Goal: Task Accomplishment & Management: Manage account settings

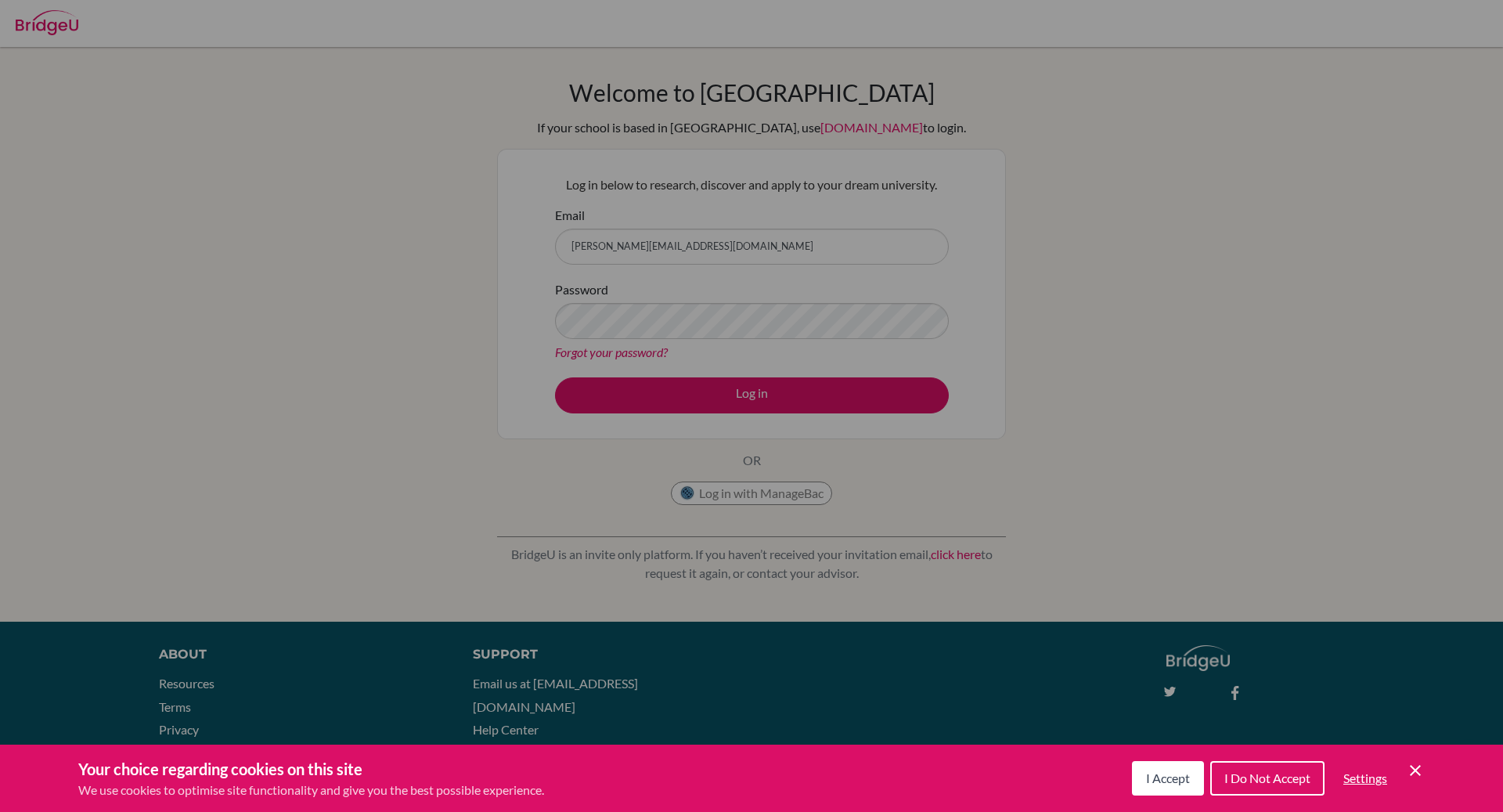
drag, startPoint x: 0, startPoint y: 0, endPoint x: 1160, endPoint y: 793, distance: 1405.2
click at [1160, 793] on button "I Accept" at bounding box center [1168, 778] width 72 height 35
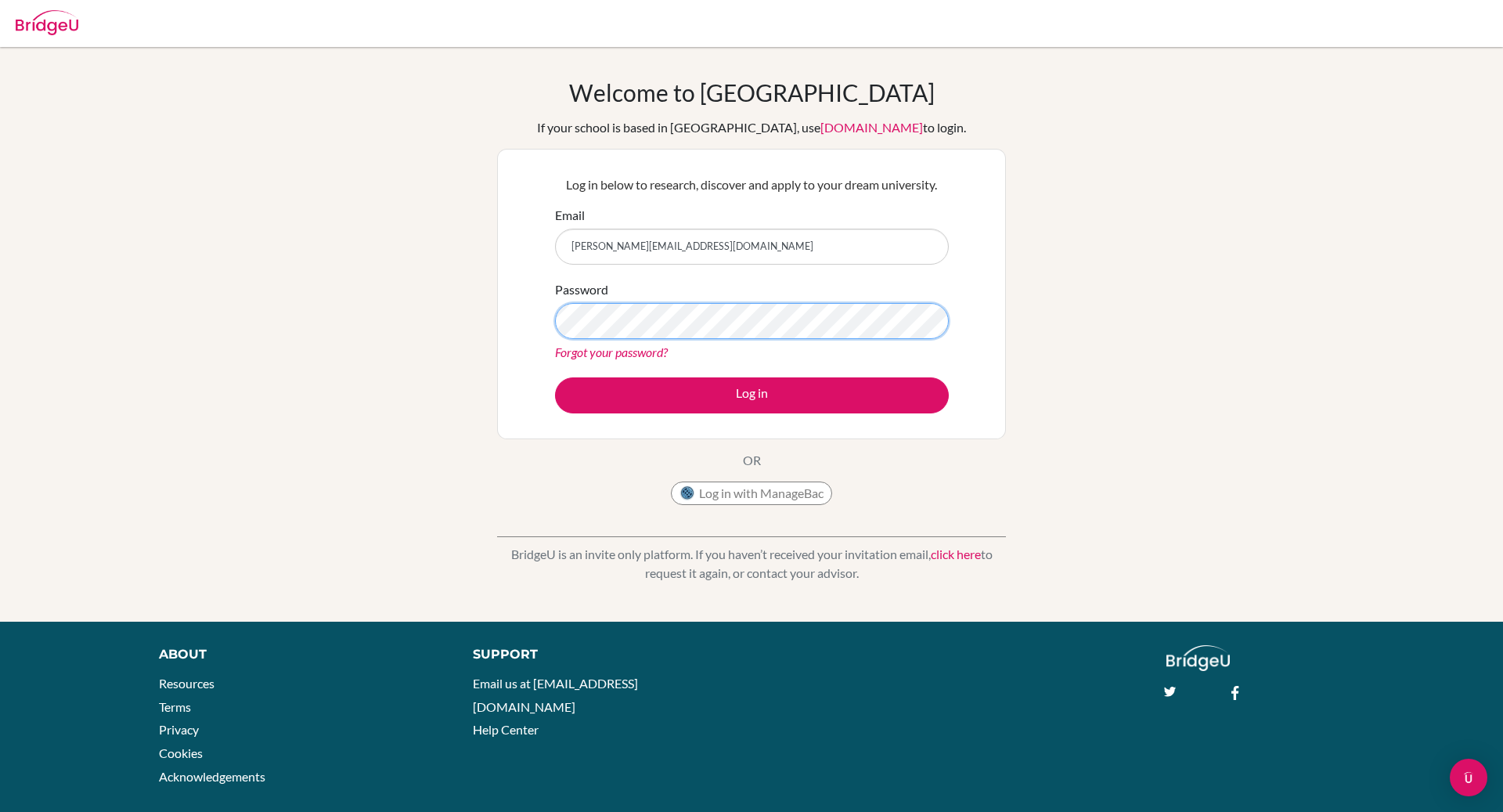
click at [554, 378] on button "Log in" at bounding box center [752, 395] width 394 height 36
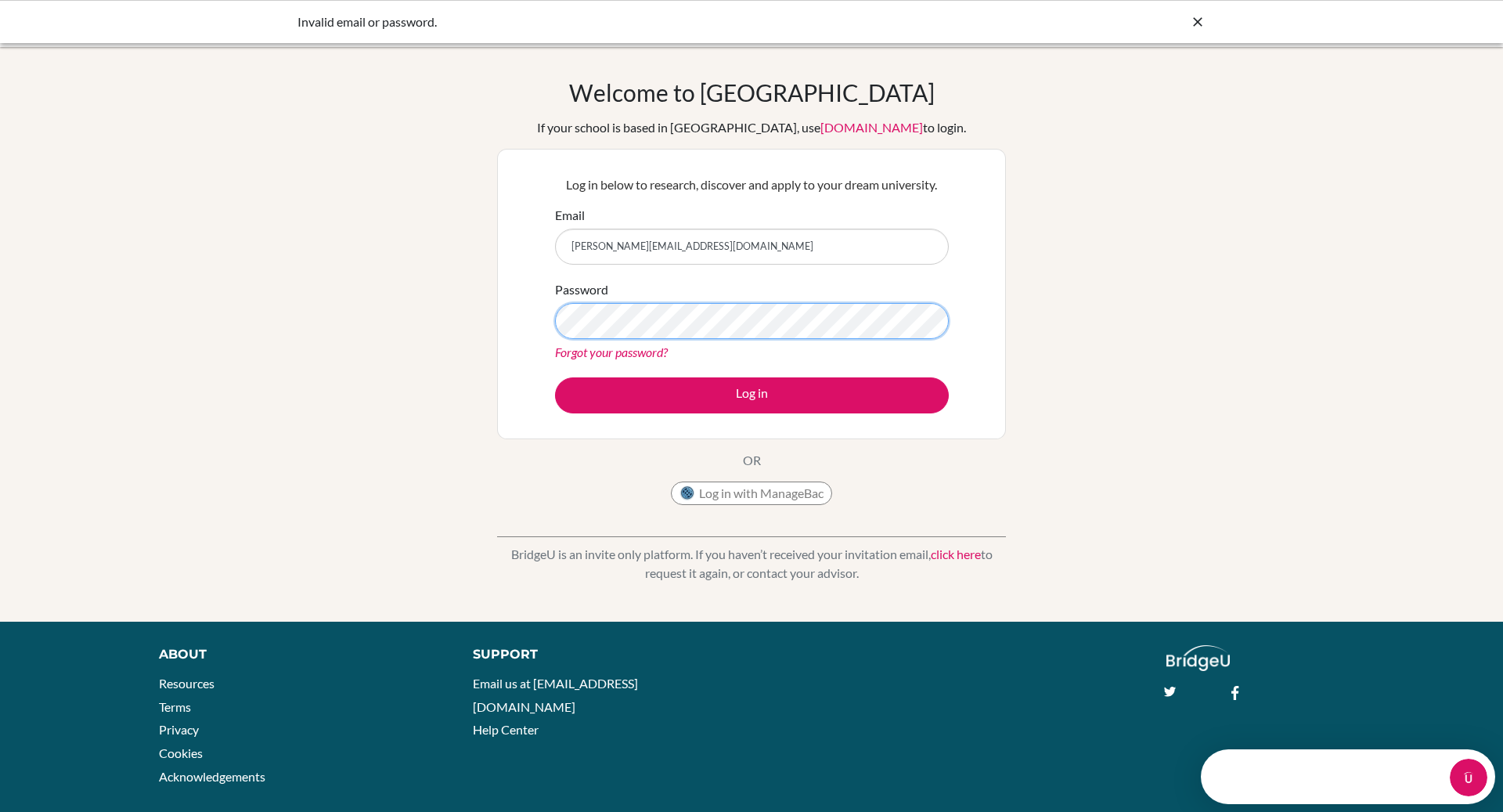
click at [554, 378] on button "Log in" at bounding box center [752, 395] width 394 height 36
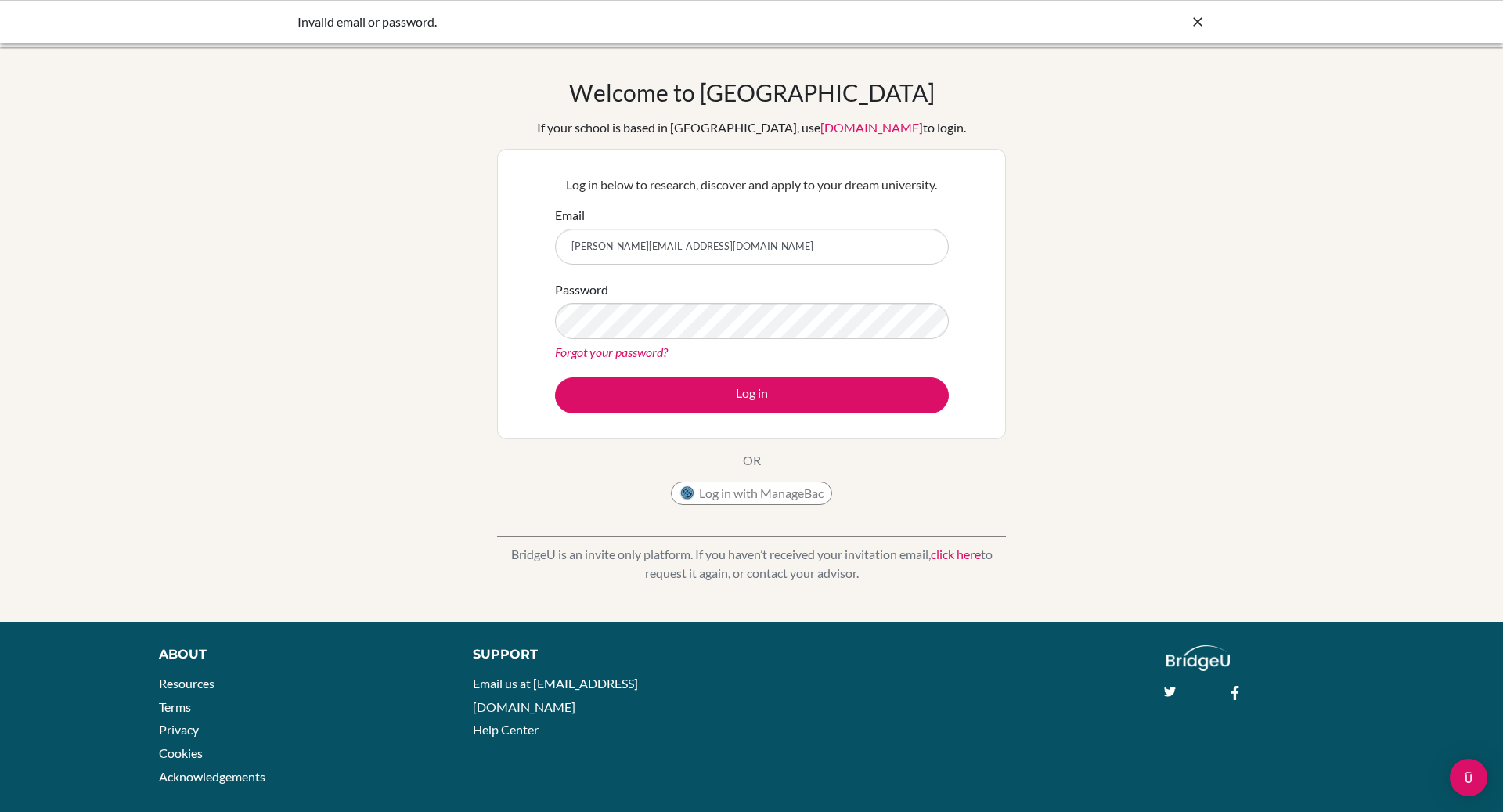
click at [649, 356] on link "Forgot your password?" at bounding box center [610, 352] width 113 height 15
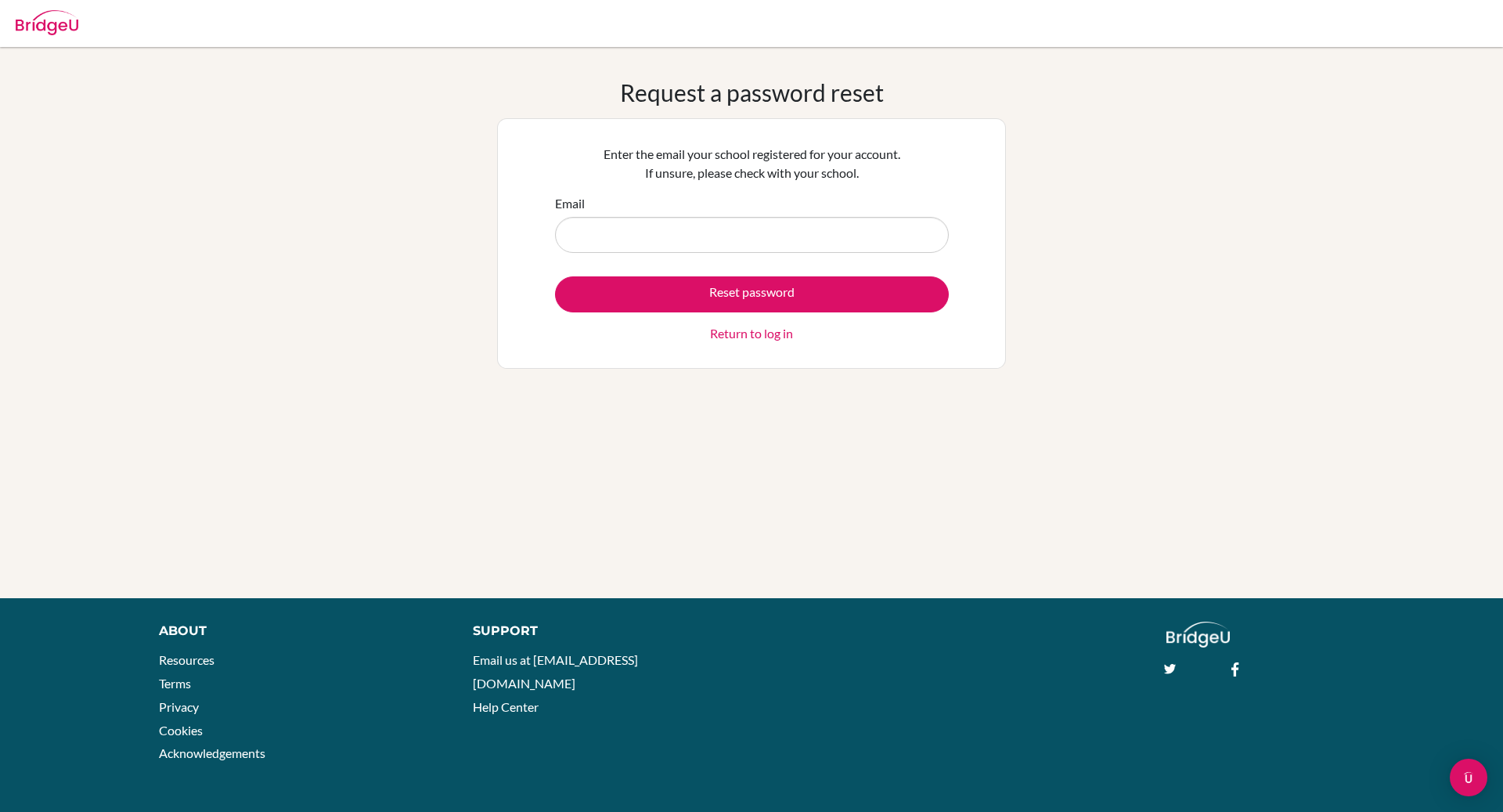
click at [719, 240] on input "Email" at bounding box center [752, 235] width 394 height 36
type input "[PERSON_NAME][EMAIL_ADDRESS][DOMAIN_NAME]"
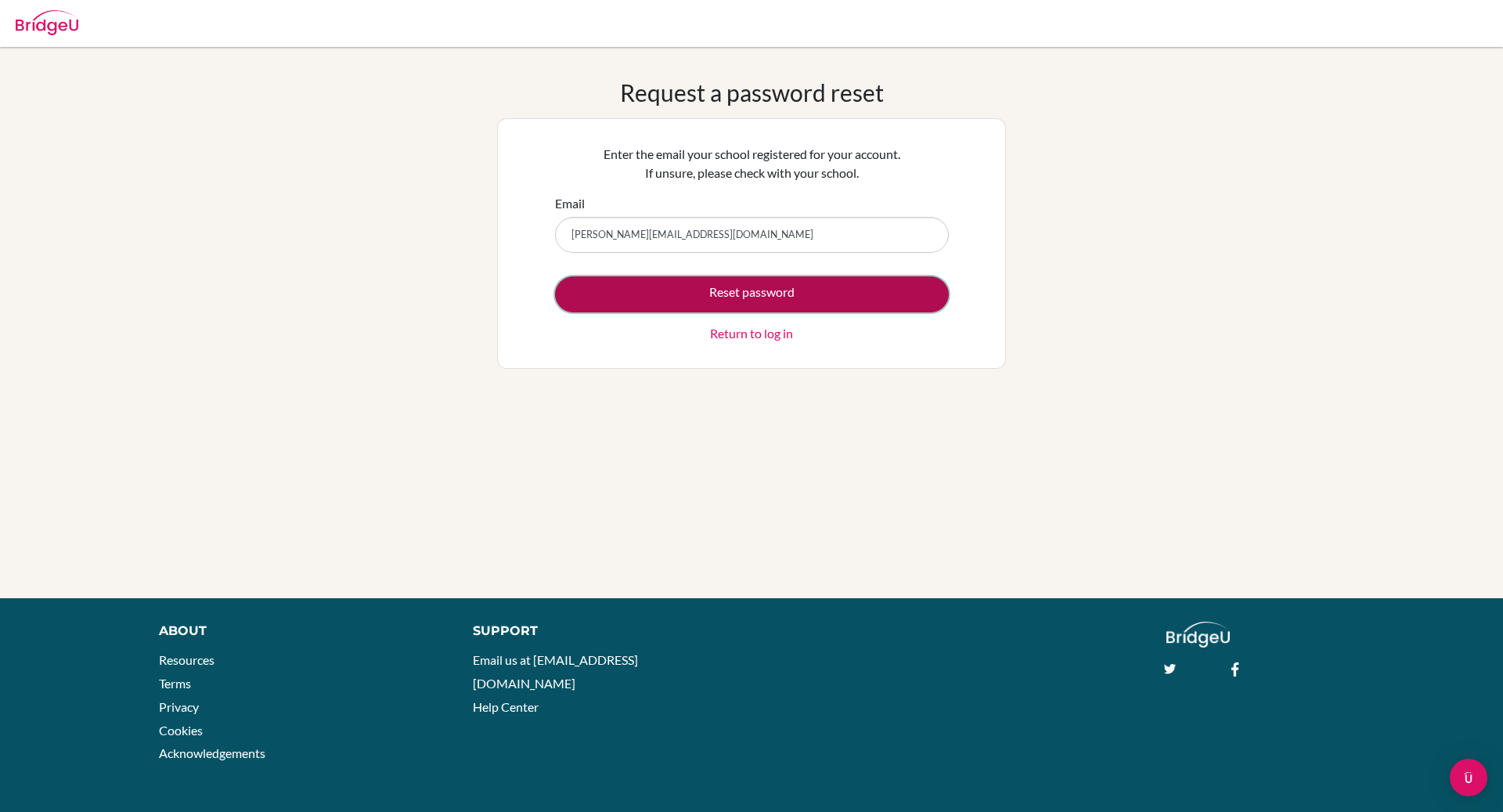
click at [741, 297] on button "Reset password" at bounding box center [752, 293] width 394 height 36
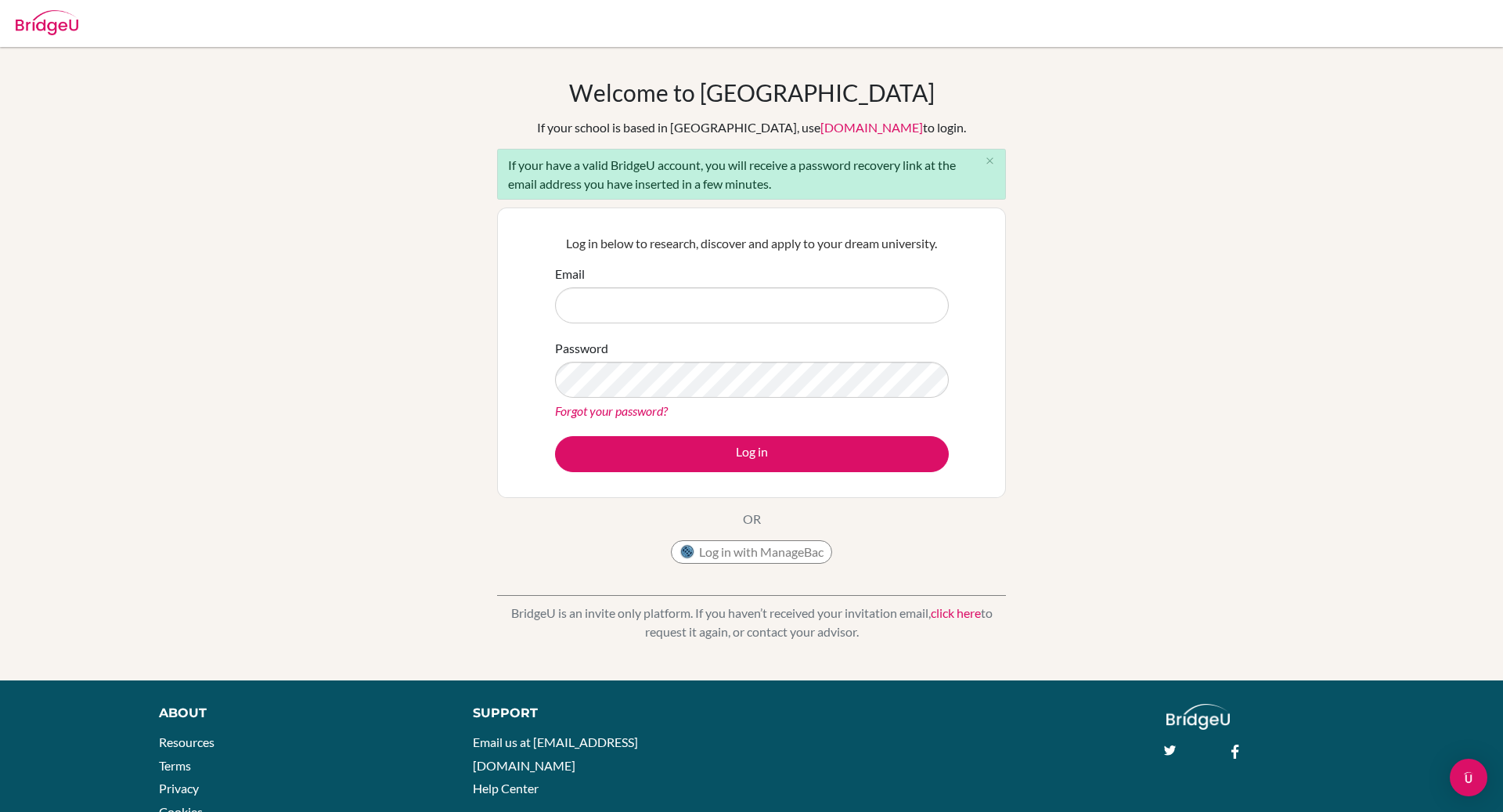
click at [731, 298] on input "Email" at bounding box center [752, 304] width 394 height 36
type input "[PERSON_NAME][EMAIL_ADDRESS][DOMAIN_NAME]"
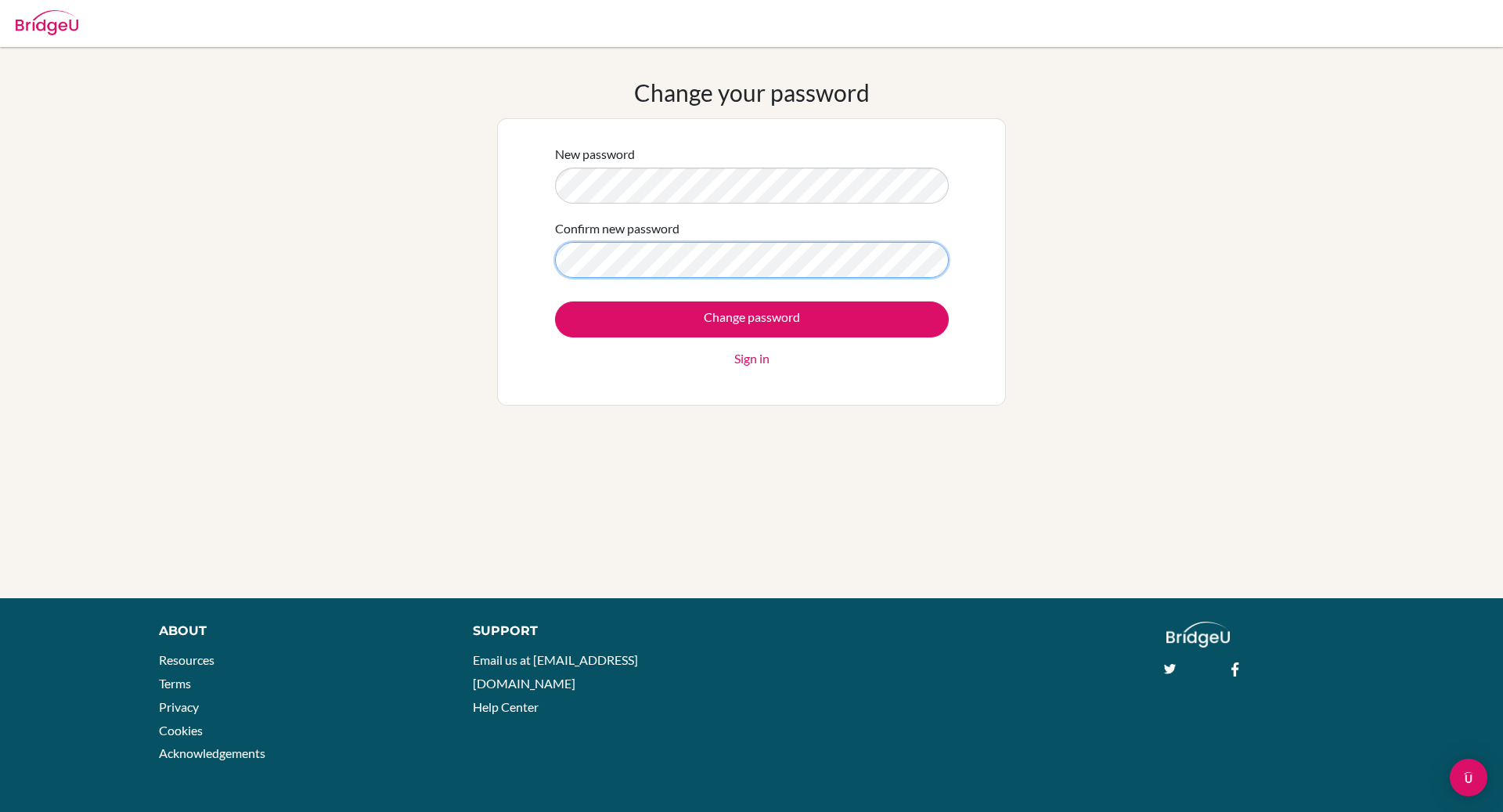
click at [554, 302] on input "Change password" at bounding box center [752, 319] width 394 height 36
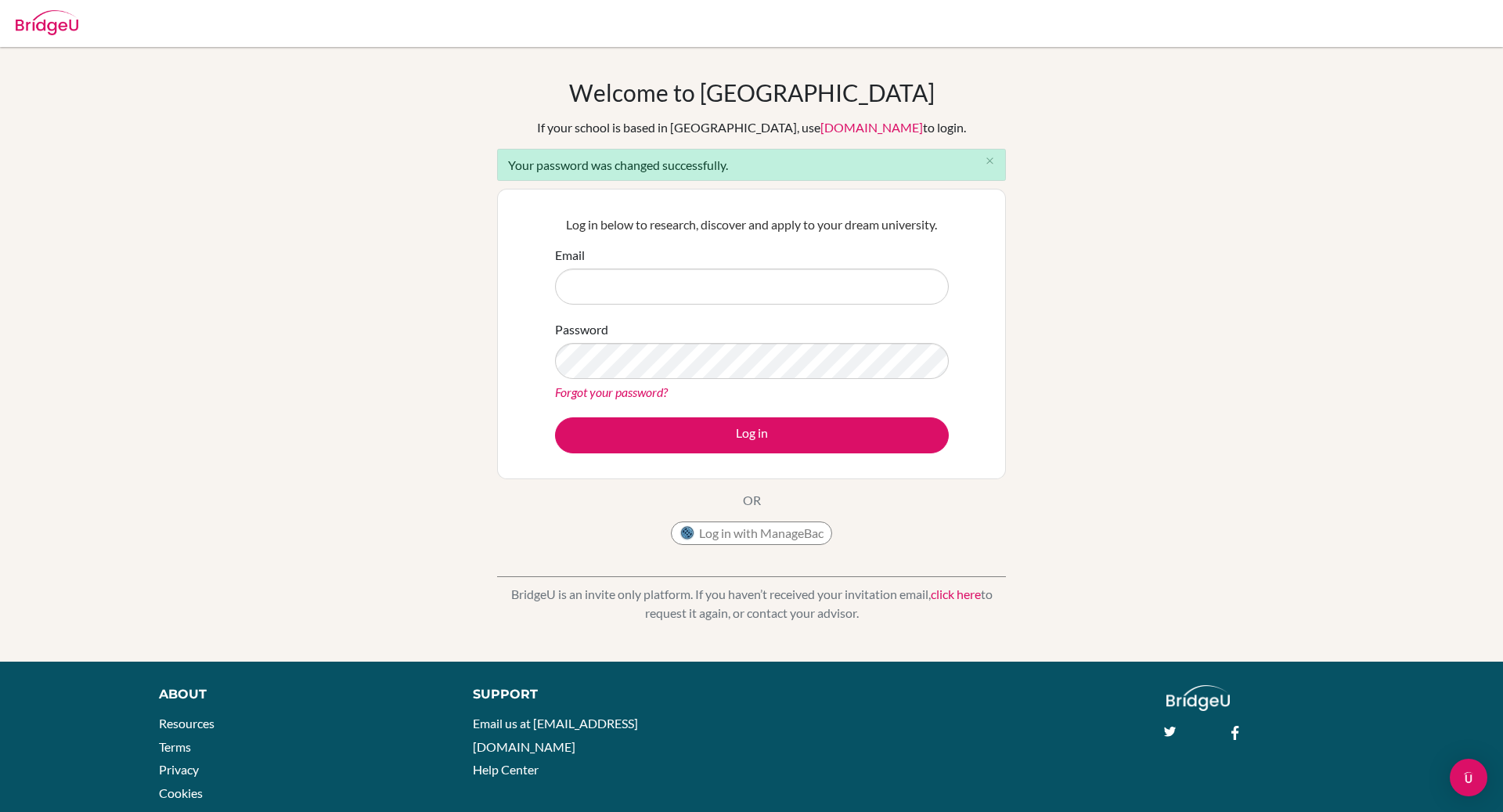
click at [712, 269] on input "Email" at bounding box center [752, 286] width 394 height 36
type input "[PERSON_NAME][EMAIL_ADDRESS][DOMAIN_NAME]"
click at [554, 417] on button "Log in" at bounding box center [752, 434] width 394 height 36
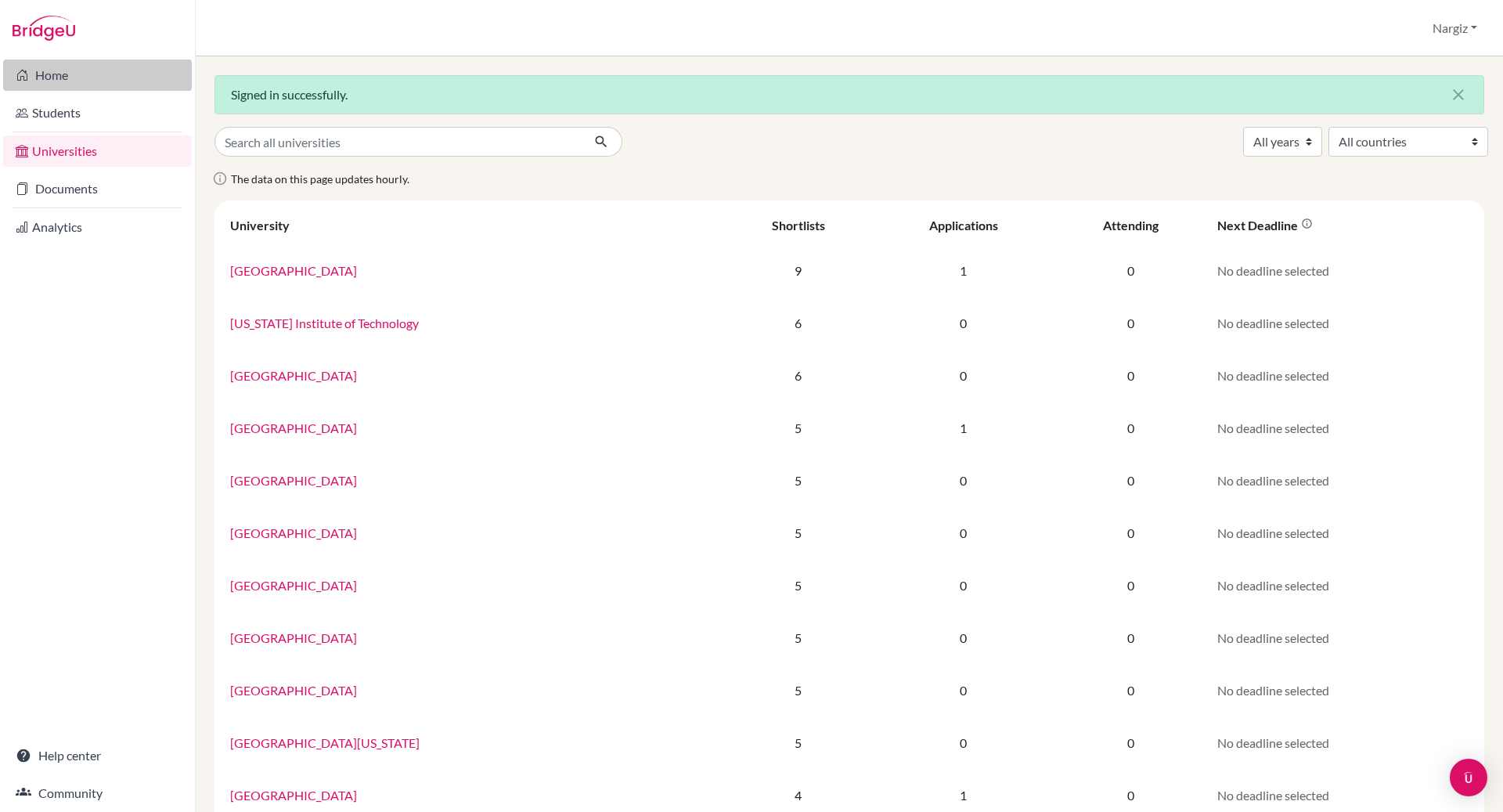
click at [55, 74] on link "Home" at bounding box center [97, 75] width 189 height 31
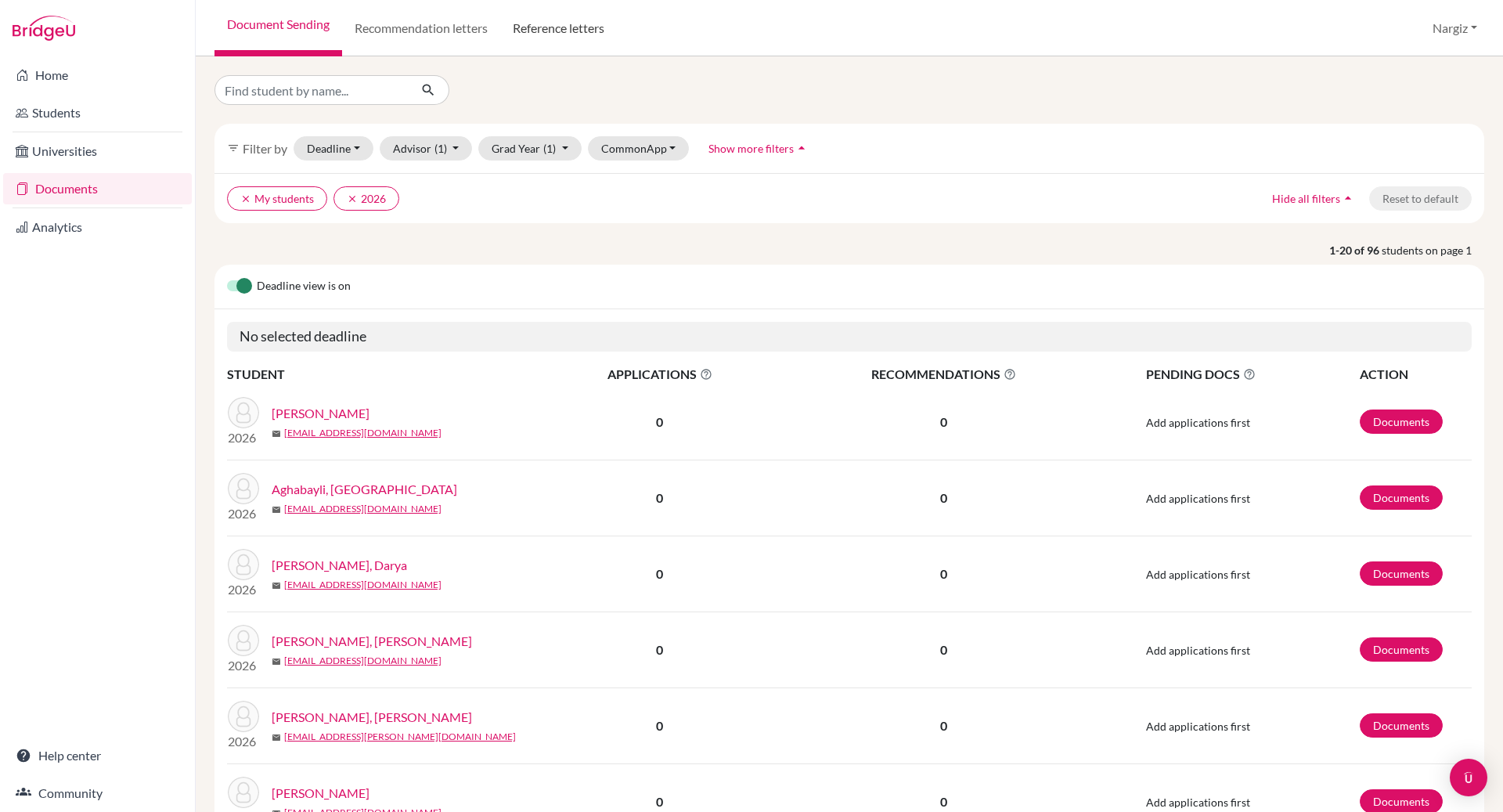
click at [554, 37] on link "Reference letters" at bounding box center [558, 27] width 116 height 56
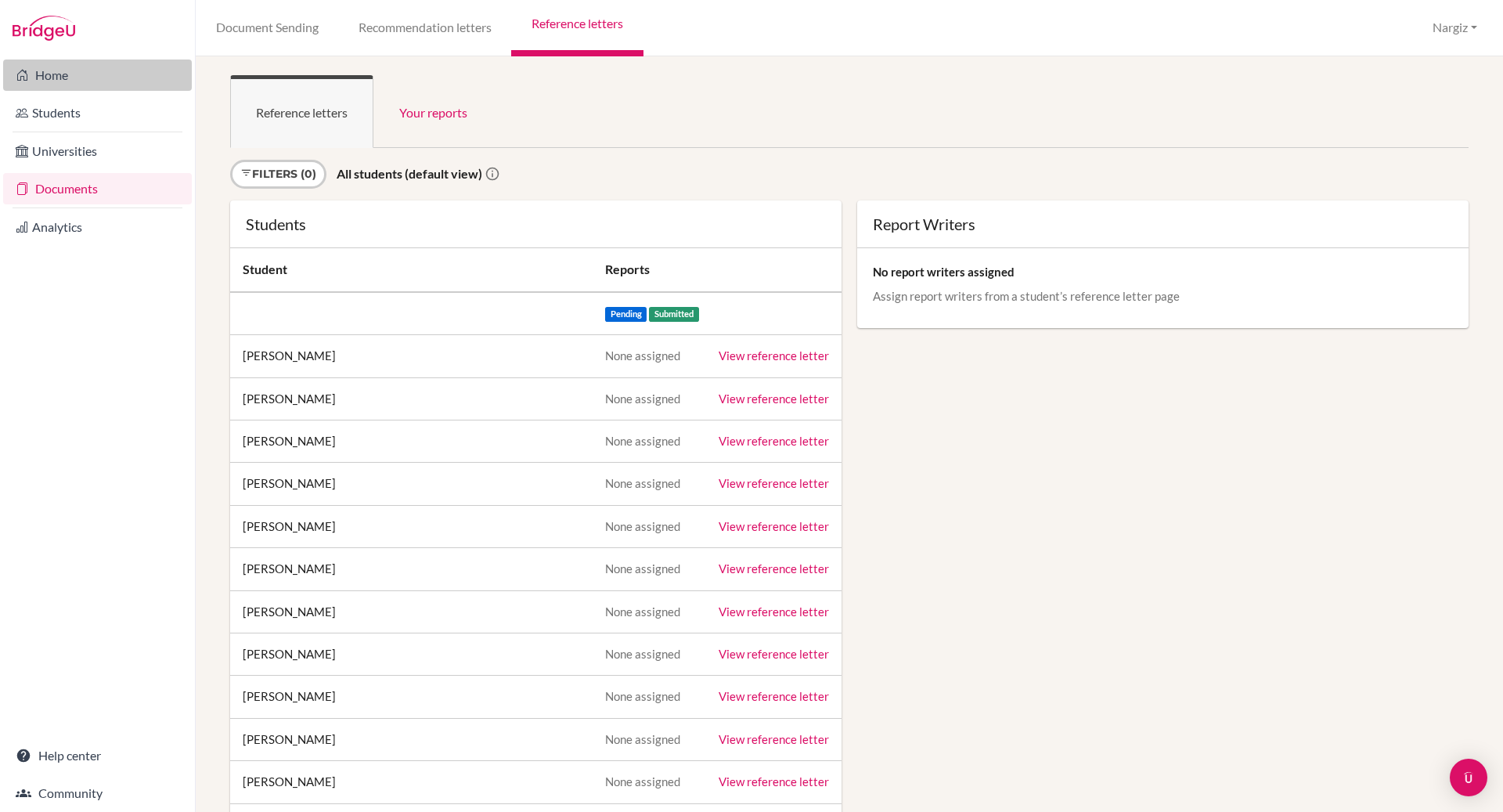
click at [41, 72] on link "Home" at bounding box center [97, 75] width 189 height 31
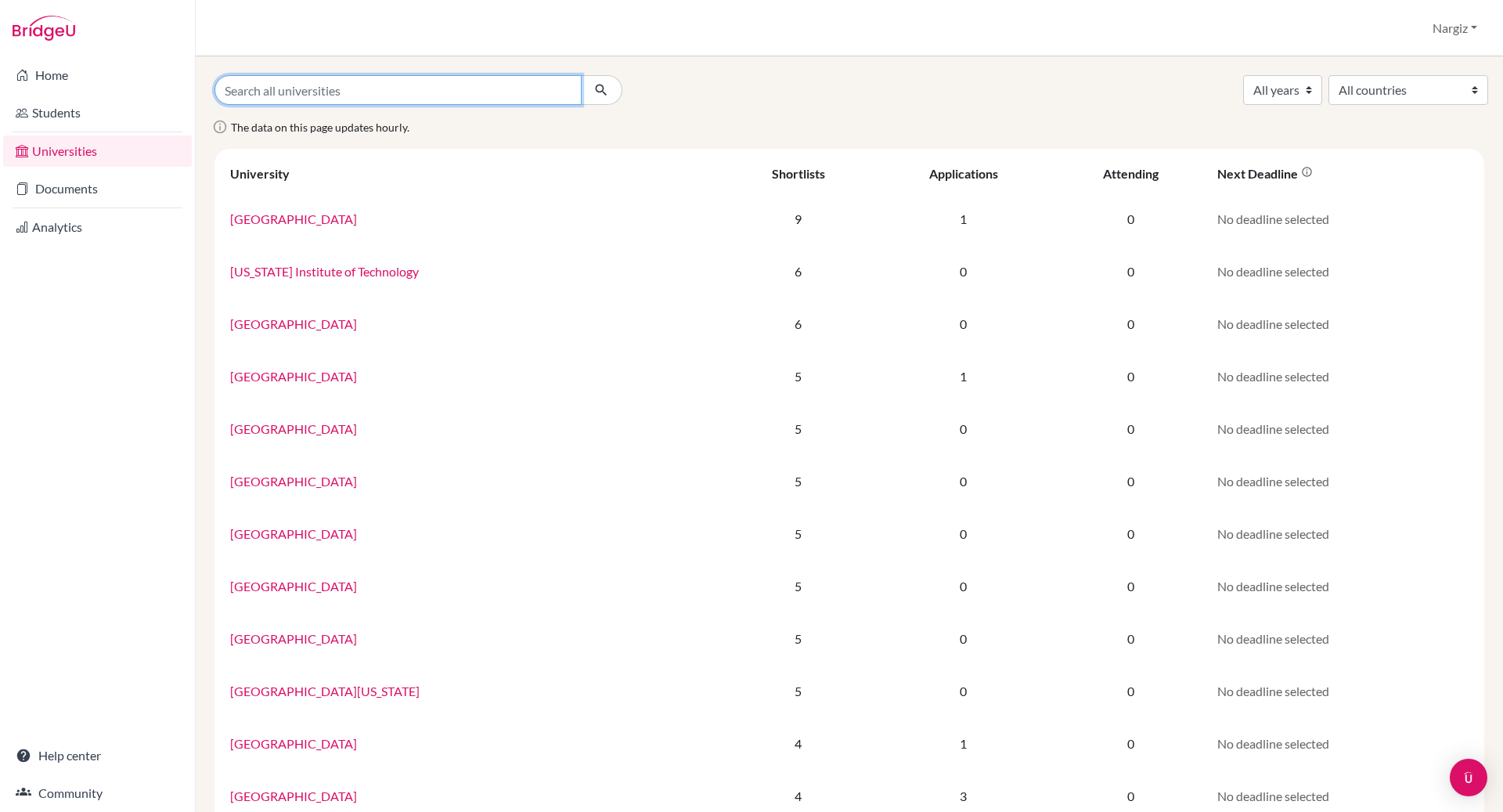
click at [560, 85] on input "Search all universities" at bounding box center [398, 90] width 367 height 29
click at [1369, 95] on select "All countries [GEOGRAPHIC_DATA] [GEOGRAPHIC_DATA] [GEOGRAPHIC_DATA] [GEOGRAPHIC…" at bounding box center [1408, 90] width 159 height 29
click at [40, 38] on img at bounding box center [44, 27] width 62 height 25
click at [38, 27] on img at bounding box center [44, 27] width 62 height 25
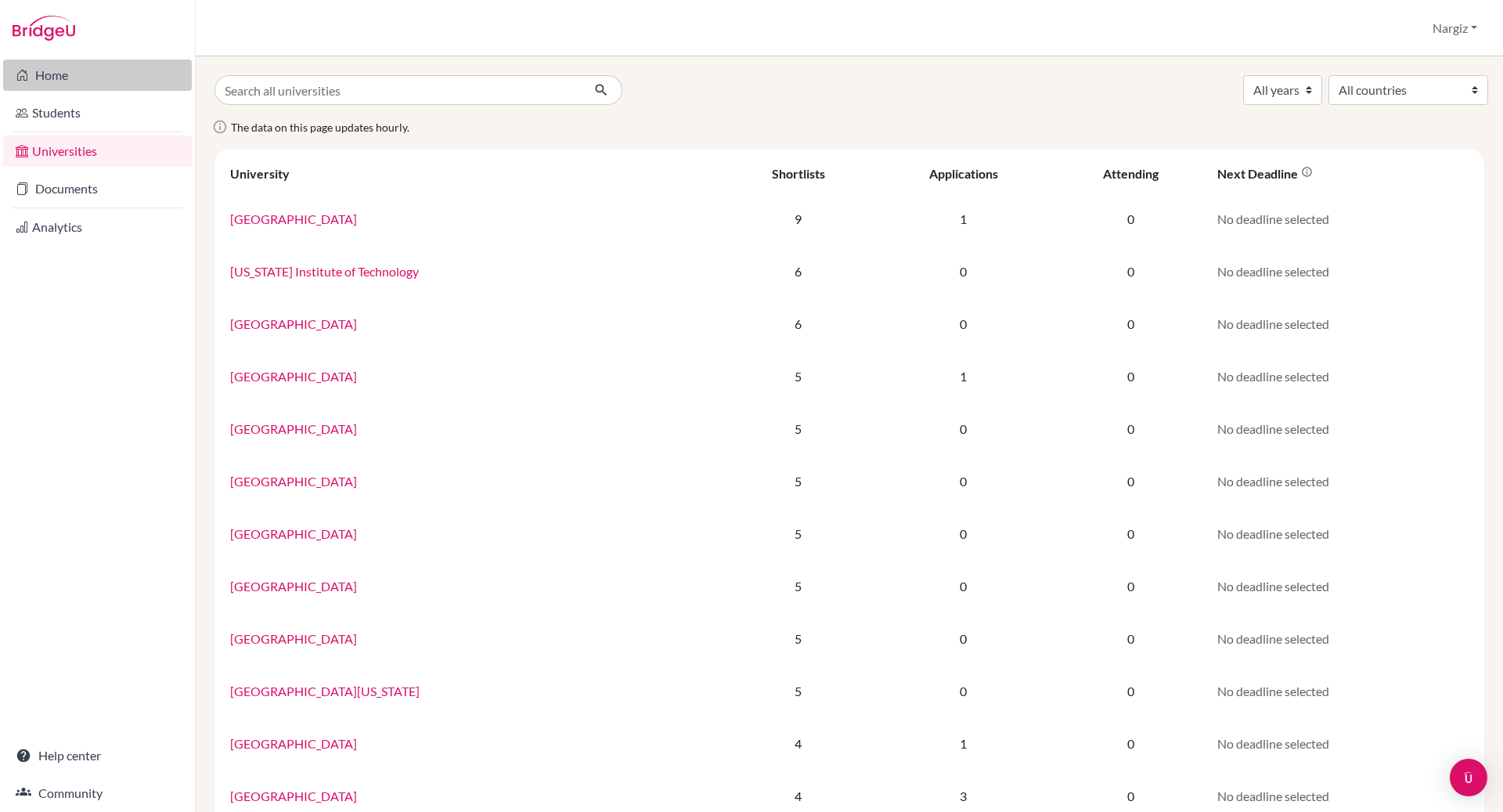
click at [46, 71] on link "Home" at bounding box center [97, 75] width 189 height 31
